Goal: Information Seeking & Learning: Understand process/instructions

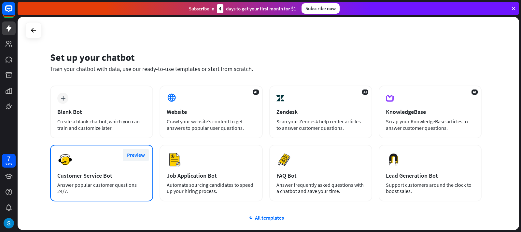
click at [127, 156] on button "Preview" at bounding box center [136, 155] width 26 height 12
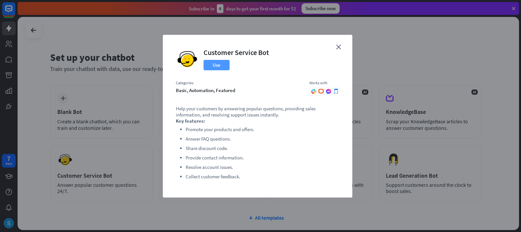
click at [211, 68] on button "Use" at bounding box center [217, 65] width 26 height 10
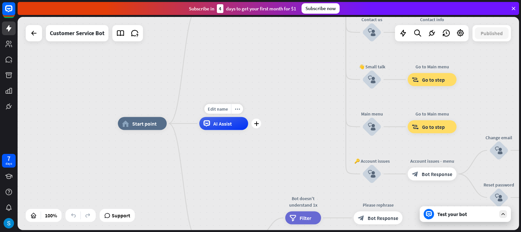
click at [217, 124] on span "AI Assist" at bounding box center [222, 124] width 19 height 7
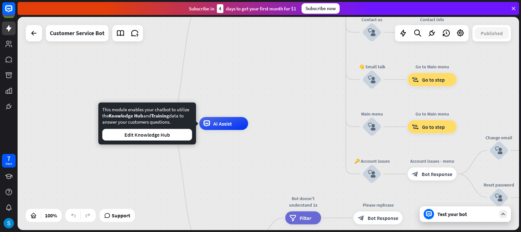
click at [256, 154] on div "home_2 Start point Welcome message block_bot_response Bot Response 🔙 Main menu …" at bounding box center [369, 230] width 502 height 213
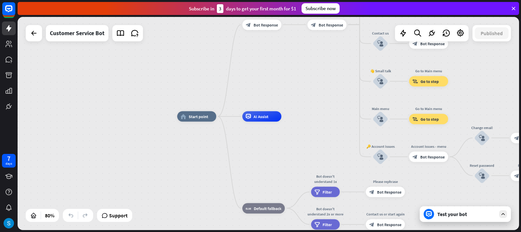
click at [123, 107] on div "home_2 Start point Welcome message block_bot_response Bot Response 🔙 Main menu …" at bounding box center [269, 123] width 502 height 213
click at [193, 104] on span "Edit name" at bounding box center [192, 105] width 16 height 5
click at [200, 118] on span "Start point" at bounding box center [199, 116] width 20 height 5
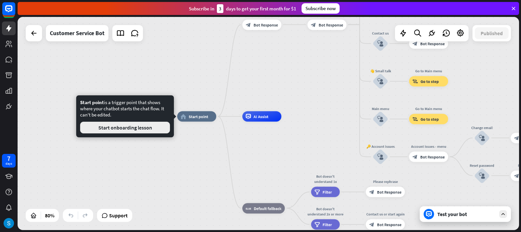
click at [159, 129] on button "Start onboarding lesson" at bounding box center [125, 128] width 90 height 12
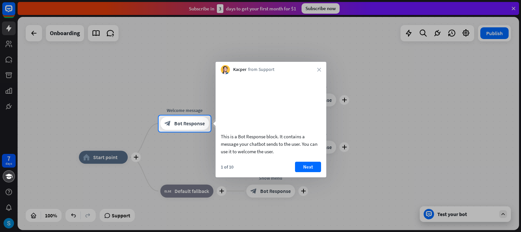
click at [306, 172] on button "Next" at bounding box center [308, 167] width 26 height 10
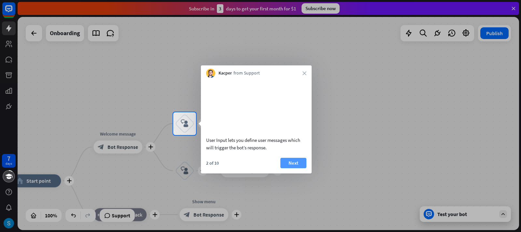
click at [298, 168] on button "Next" at bounding box center [293, 163] width 26 height 10
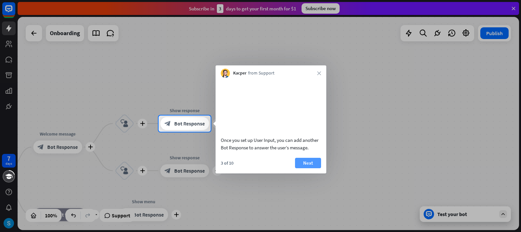
click at [299, 168] on button "Next" at bounding box center [308, 163] width 26 height 10
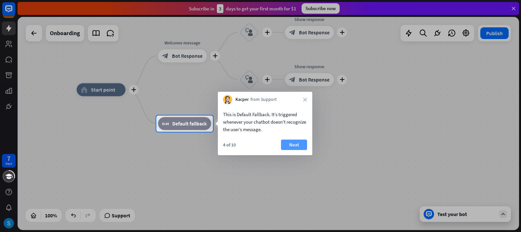
click at [294, 144] on button "Next" at bounding box center [294, 145] width 26 height 10
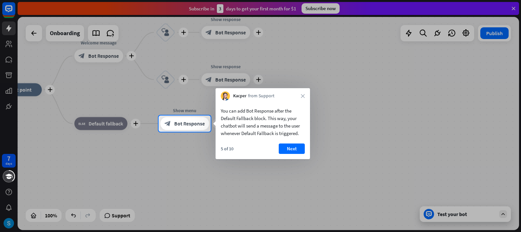
drag, startPoint x: 293, startPoint y: 145, endPoint x: 291, endPoint y: 147, distance: 3.7
click at [292, 146] on button "Next" at bounding box center [292, 149] width 26 height 10
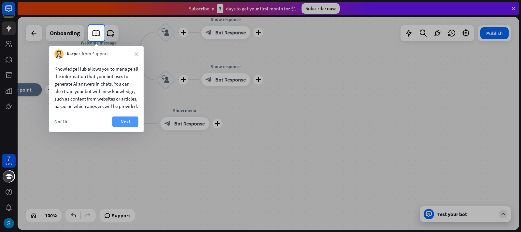
click at [118, 127] on button "Next" at bounding box center [125, 122] width 26 height 10
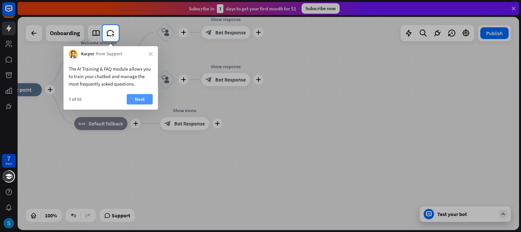
click at [138, 102] on button "Next" at bounding box center [140, 99] width 26 height 10
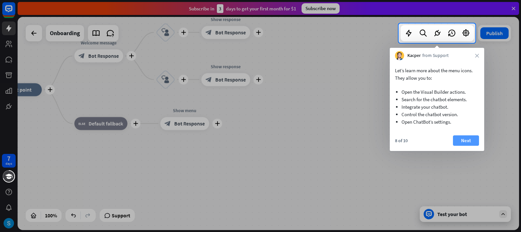
click at [470, 143] on button "Next" at bounding box center [466, 140] width 26 height 10
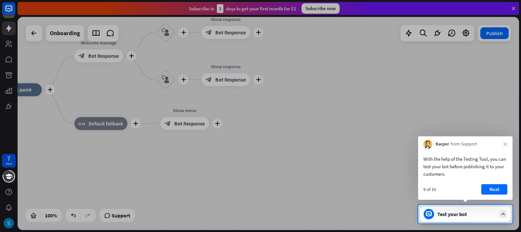
click at [496, 185] on button "Next" at bounding box center [494, 189] width 26 height 10
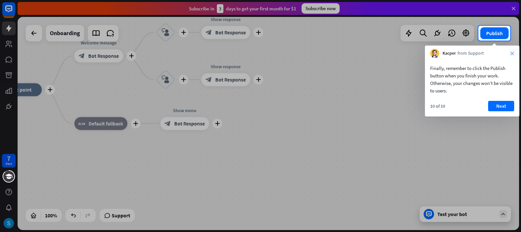
click at [511, 52] on icon "close" at bounding box center [512, 53] width 4 height 4
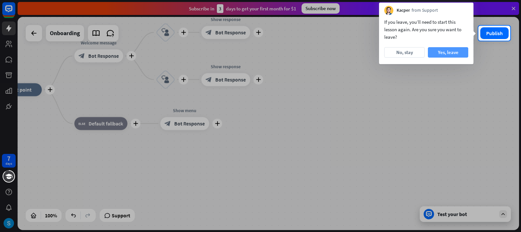
click at [445, 53] on button "Yes, leave" at bounding box center [448, 52] width 40 height 10
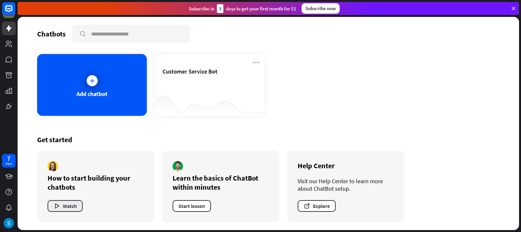
click at [70, 201] on button "Watch" at bounding box center [65, 206] width 35 height 12
